Goal: Obtain resource: Obtain resource

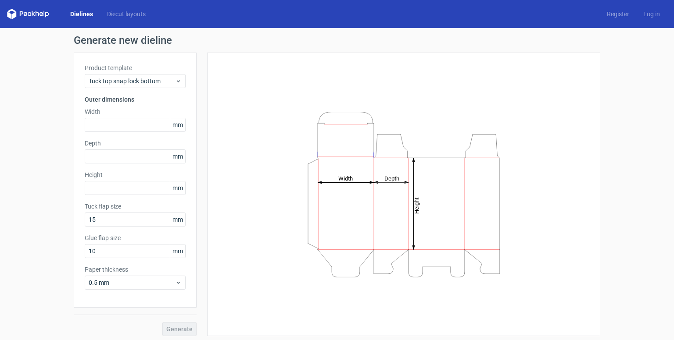
click at [79, 14] on link "Dielines" at bounding box center [81, 14] width 37 height 9
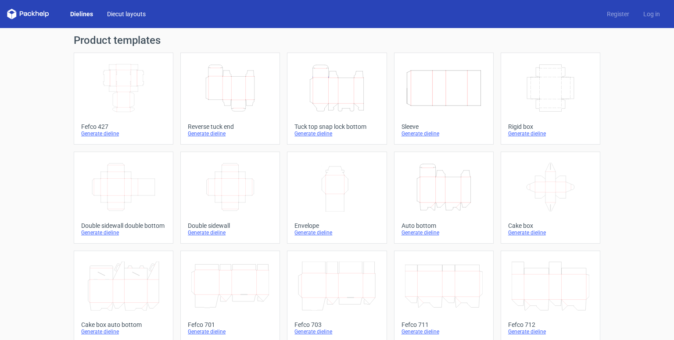
click at [122, 14] on link "Diecut layouts" at bounding box center [126, 14] width 53 height 9
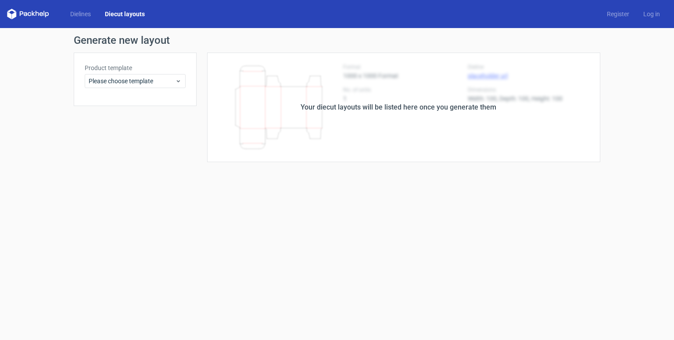
click at [88, 7] on div "Dielines Diecut layouts Register Log in" at bounding box center [337, 14] width 674 height 28
click at [87, 16] on link "Dielines" at bounding box center [80, 14] width 35 height 9
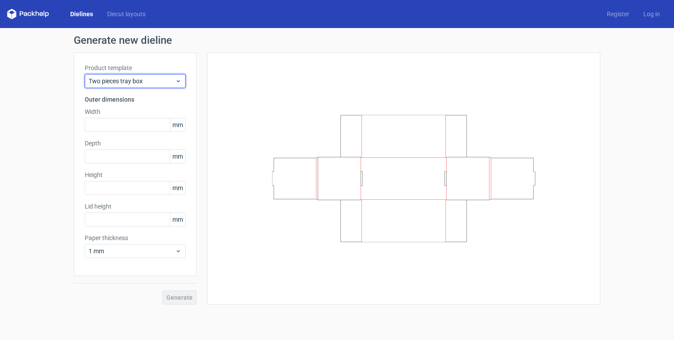
click at [179, 83] on icon at bounding box center [178, 81] width 7 height 7
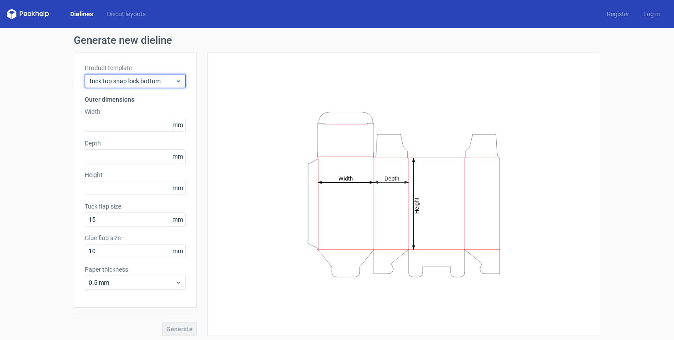
click at [148, 81] on span "Tuck top snap lock bottom" at bounding box center [132, 81] width 86 height 9
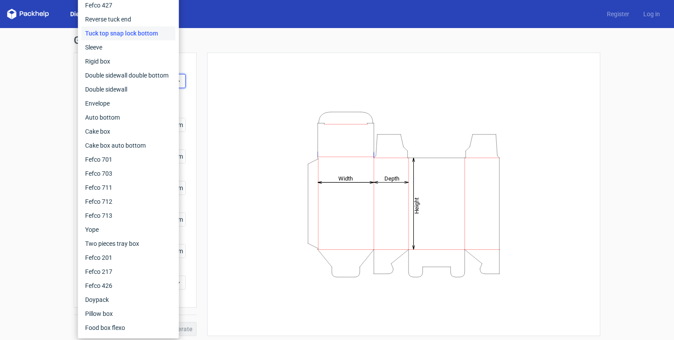
click at [250, 88] on div "Height Depth Width" at bounding box center [403, 195] width 371 height 262
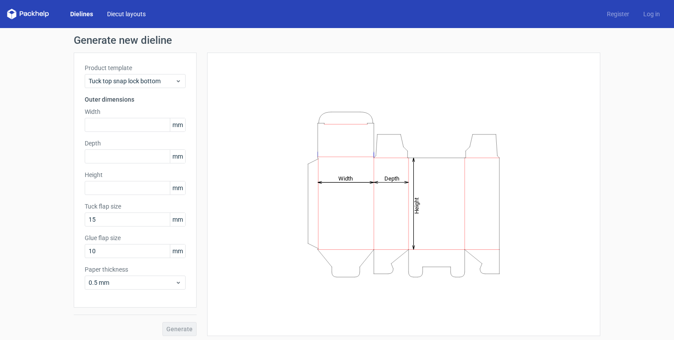
click at [137, 12] on link "Diecut layouts" at bounding box center [126, 14] width 53 height 9
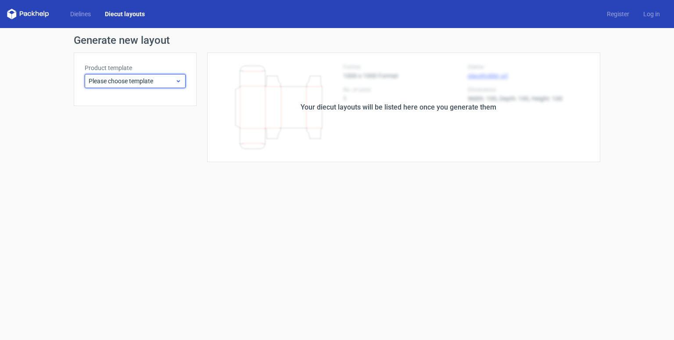
click at [152, 82] on span "Please choose template" at bounding box center [132, 81] width 86 height 9
